Goal: Complete application form

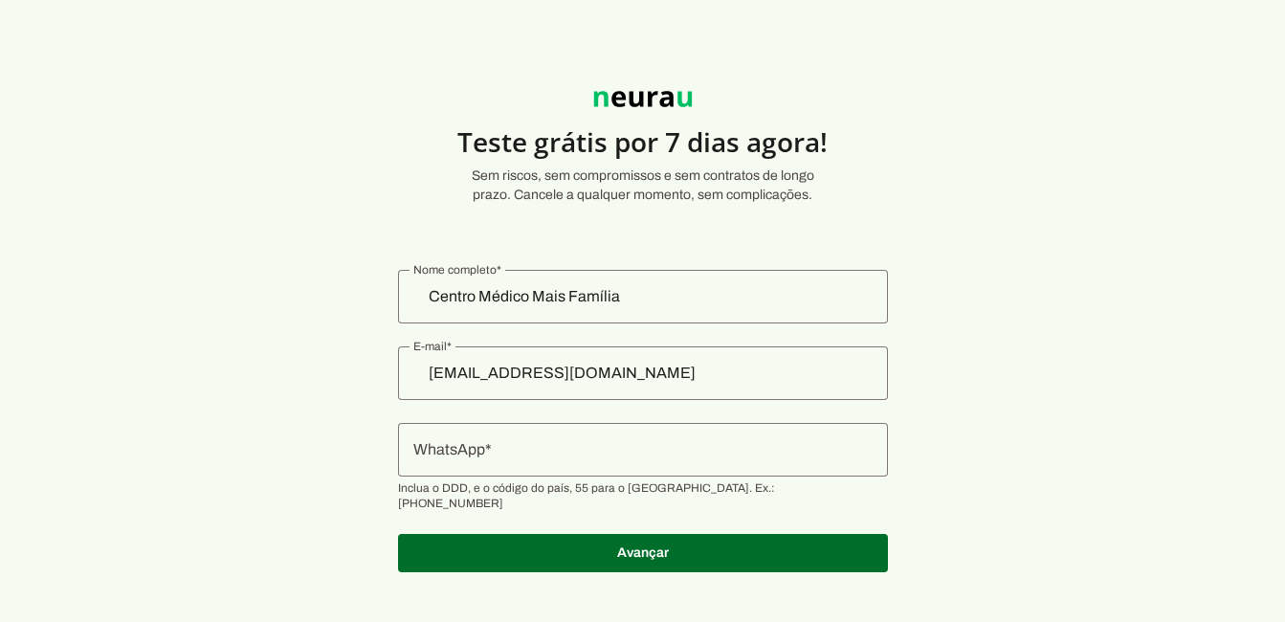
scroll to position [4, 0]
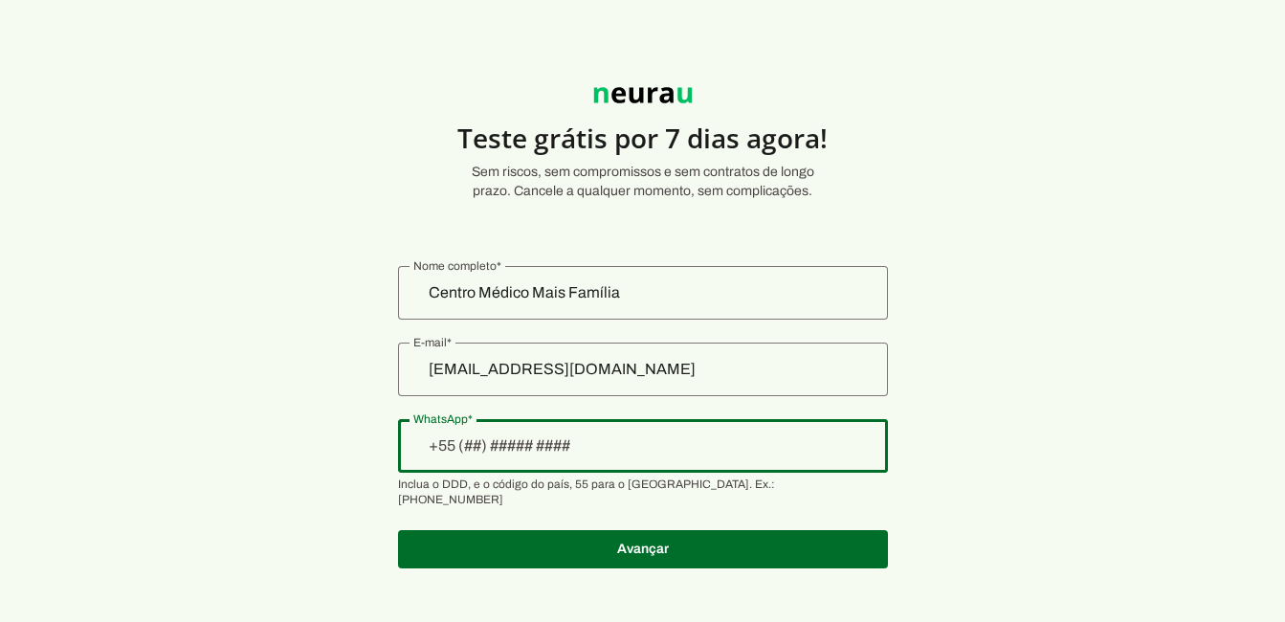
click at [744, 458] on div at bounding box center [643, 446] width 490 height 54
drag, startPoint x: 598, startPoint y: 445, endPoint x: 470, endPoint y: 435, distance: 128.6
click at [470, 435] on input "+91(9929)675-18_" at bounding box center [642, 445] width 459 height 23
type input "+1(___)___-____"
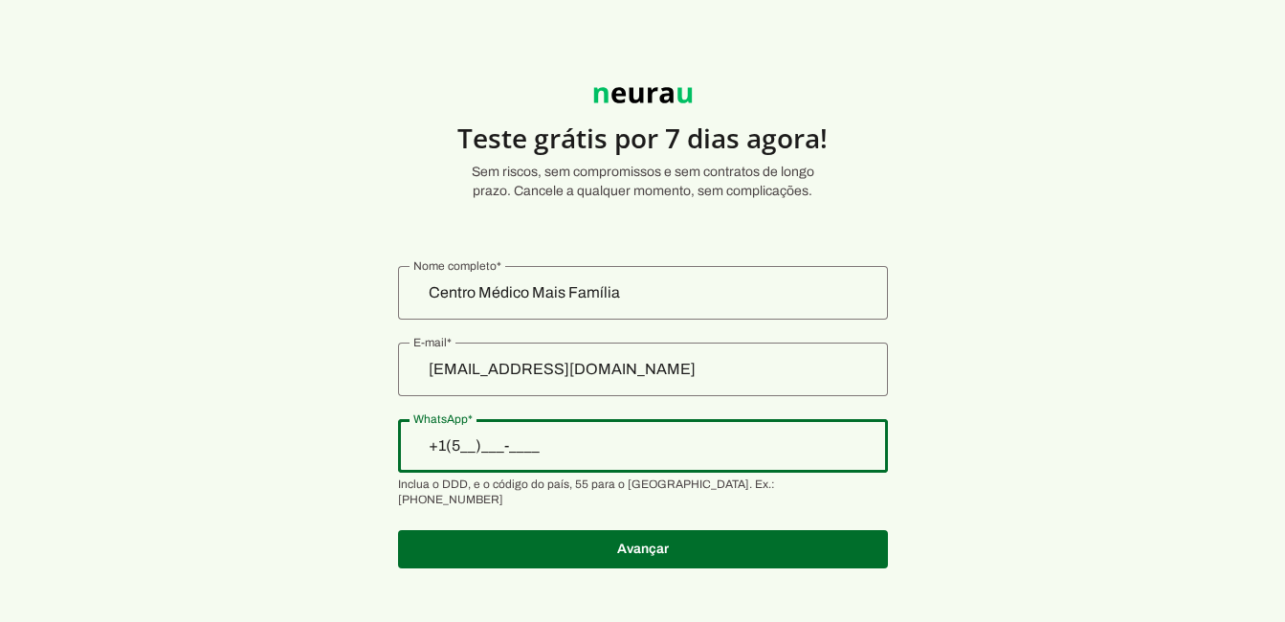
type input "+1(___)___-____"
type input "+91(9929)675-18_"
click at [469, 445] on input "+91(9929)675-18_" at bounding box center [642, 445] width 459 height 23
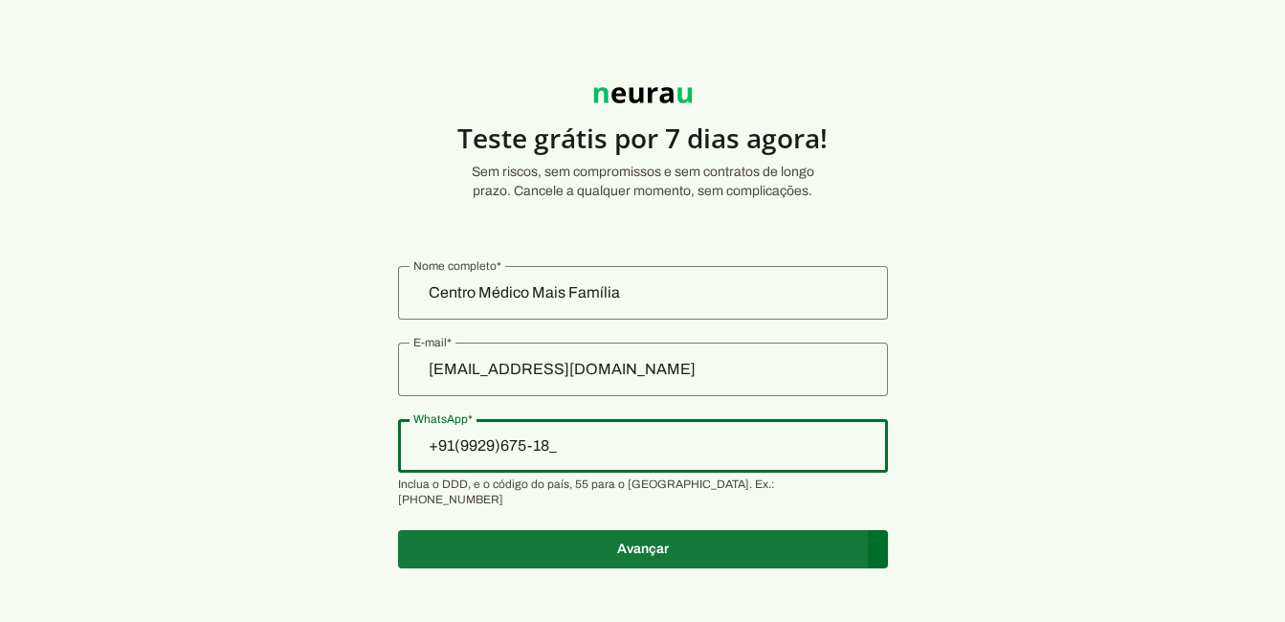
type md-outlined-text-field "+91(9929)675-18_"
click at [625, 526] on span at bounding box center [643, 549] width 490 height 46
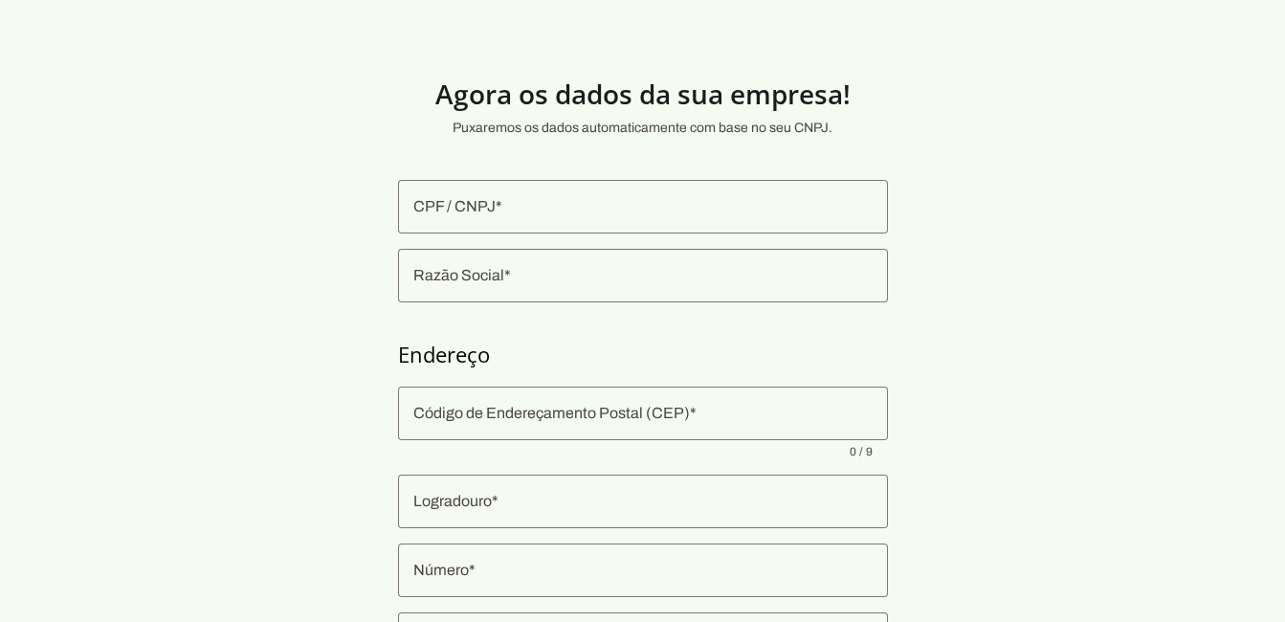
scroll to position [300, 0]
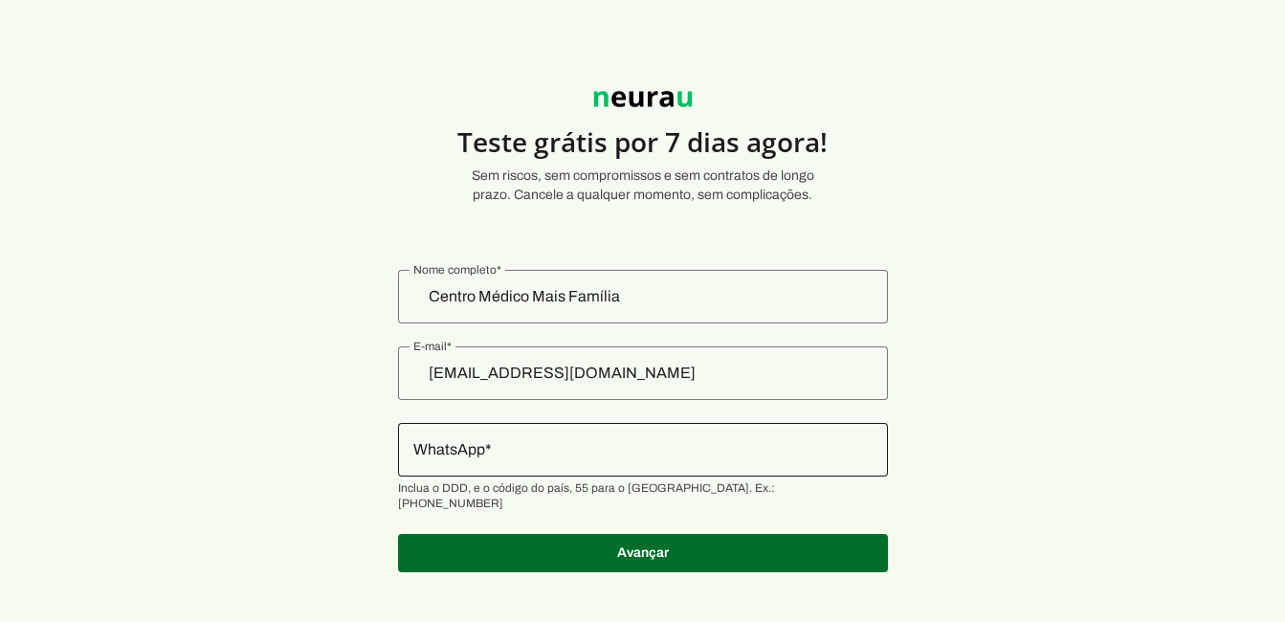
scroll to position [4, 0]
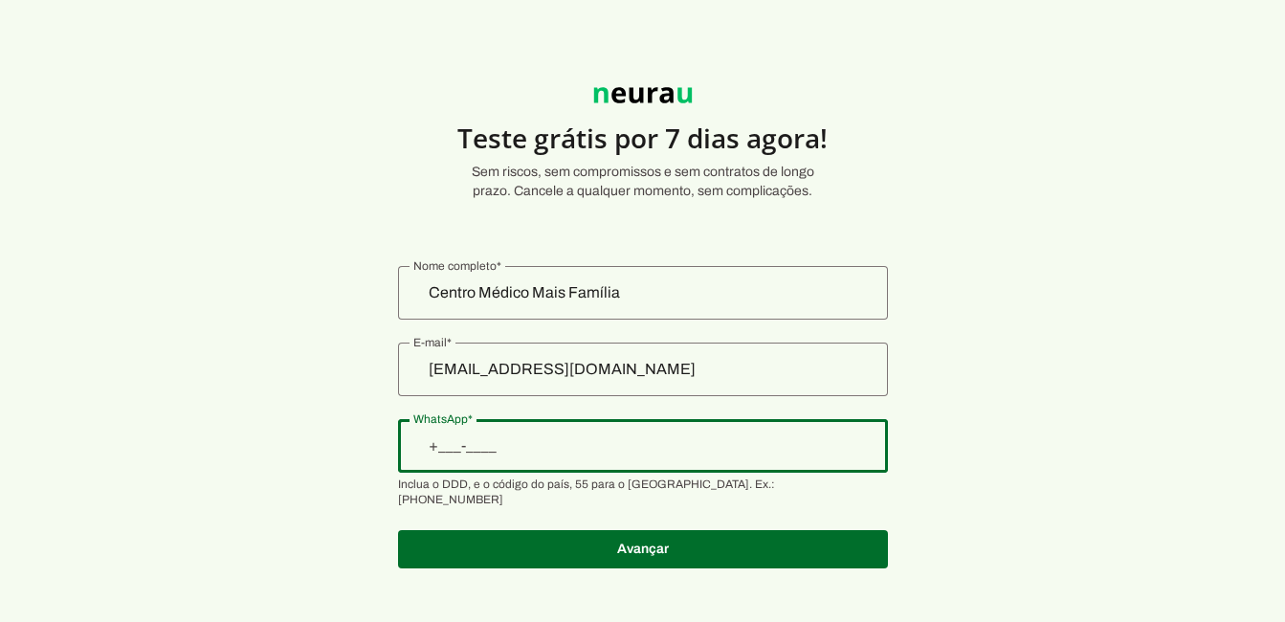
click at [477, 453] on input "WhatsApp" at bounding box center [642, 445] width 459 height 23
click at [491, 437] on input "+91(9929)675-18_" at bounding box center [642, 445] width 459 height 23
type input "+91(0992)967-518"
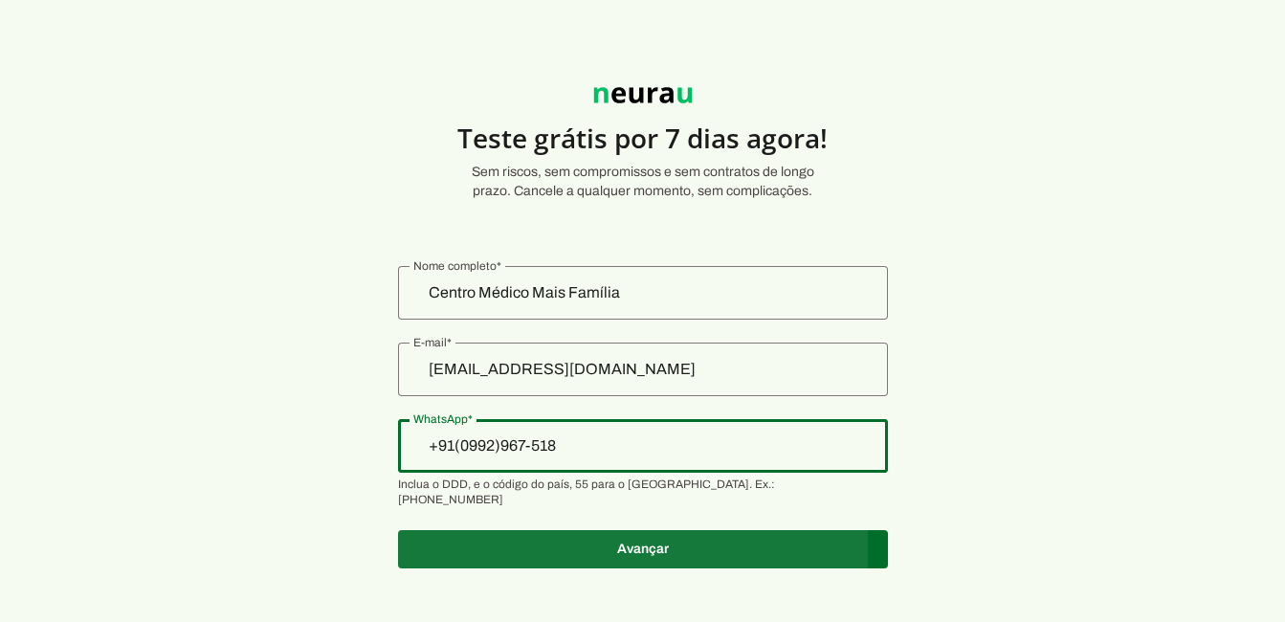
type md-outlined-text-field "+91(0992)967-518"
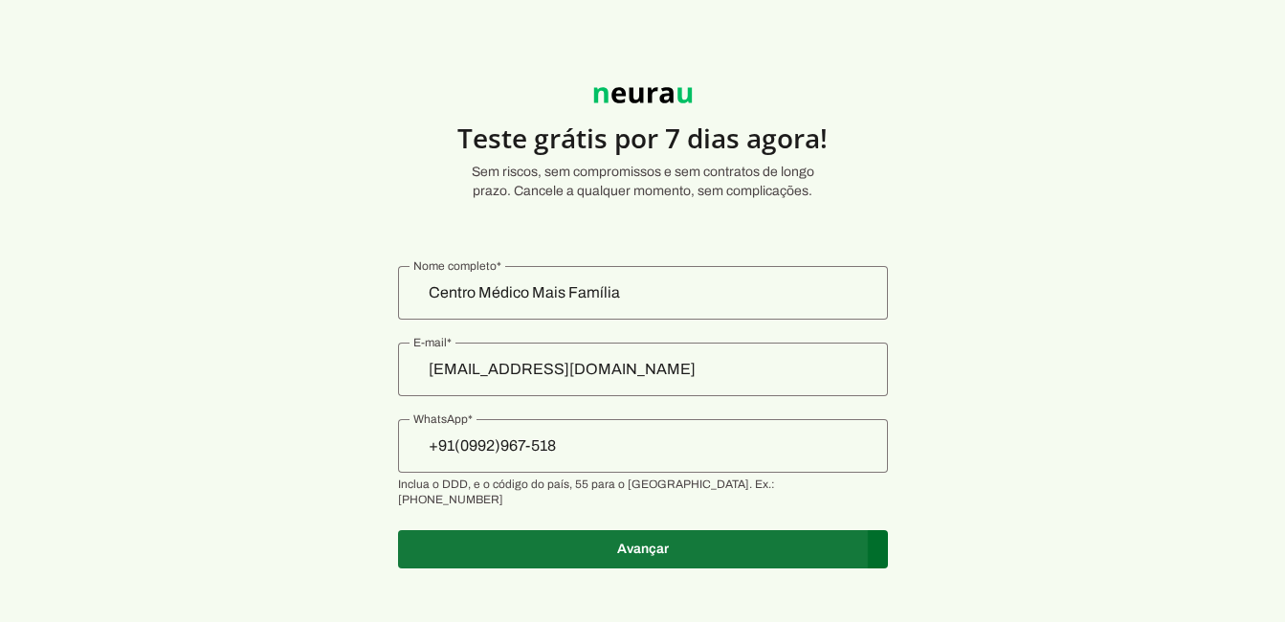
click at [551, 526] on span at bounding box center [643, 549] width 490 height 46
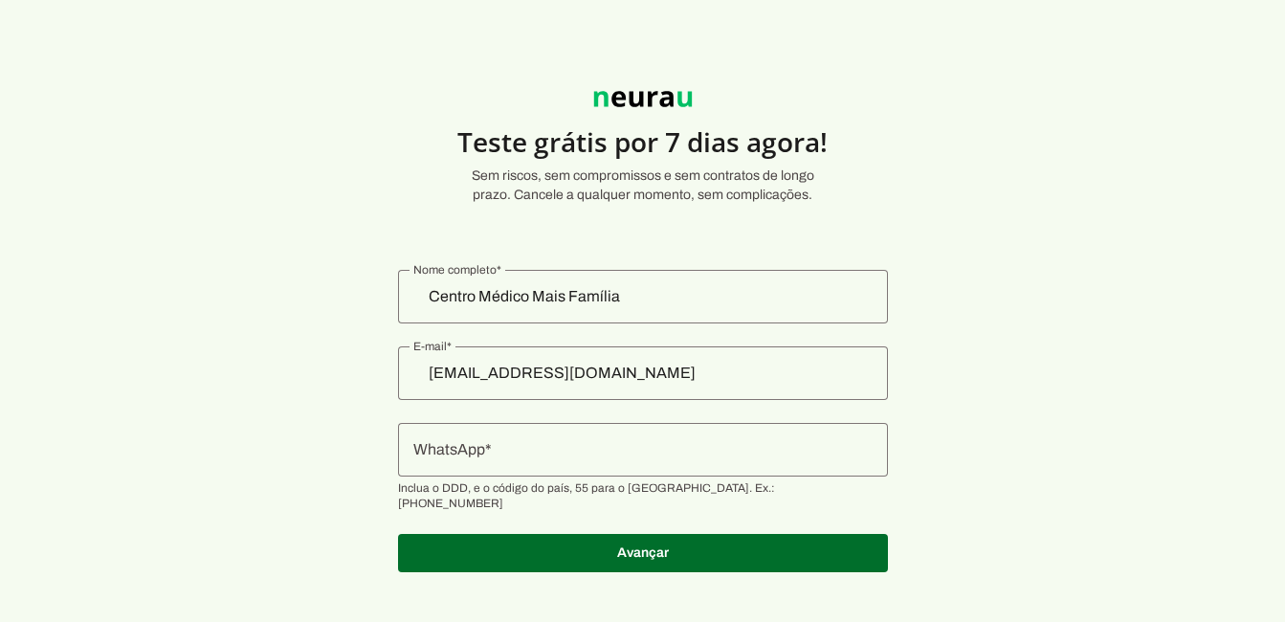
scroll to position [4, 0]
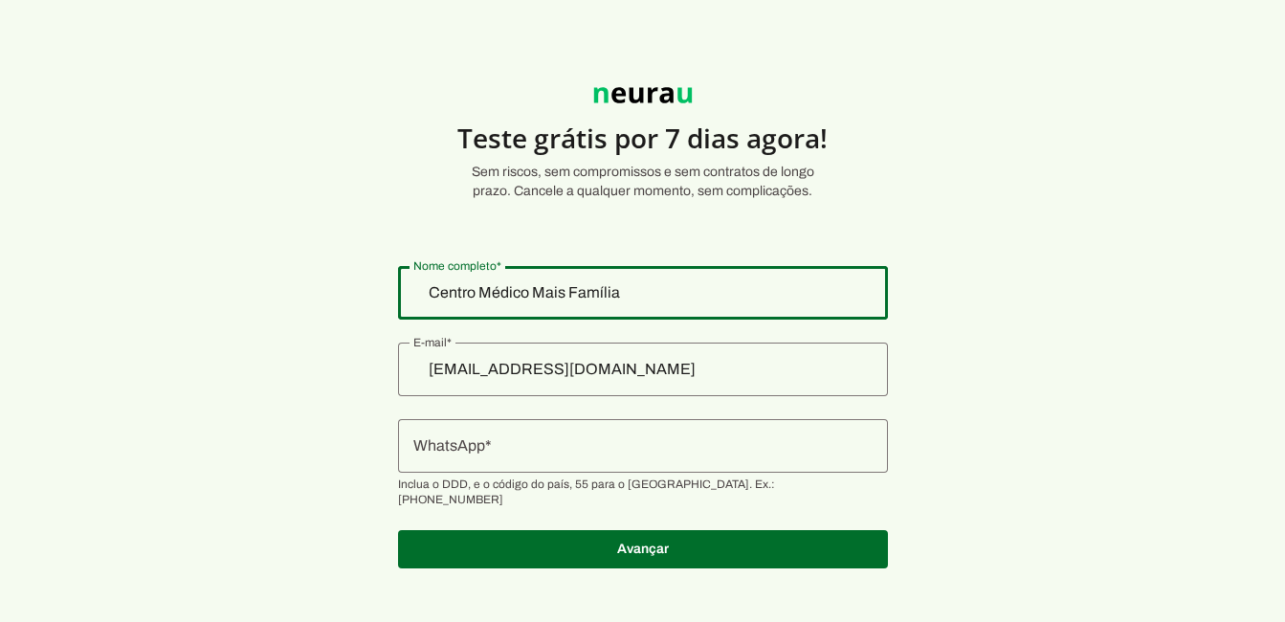
drag, startPoint x: 665, startPoint y: 305, endPoint x: 494, endPoint y: 298, distance: 171.4
click at [494, 298] on div "Centro Médico Mais Família" at bounding box center [643, 293] width 490 height 54
